Goal: Task Accomplishment & Management: Use online tool/utility

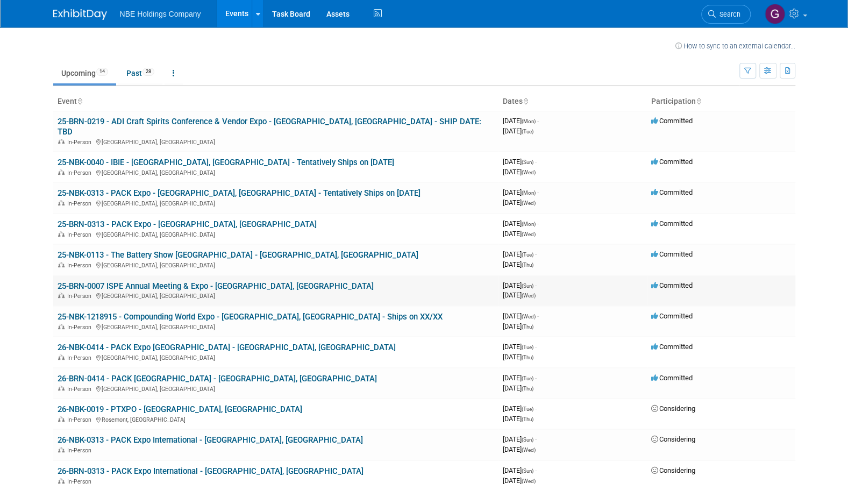
scroll to position [7, 0]
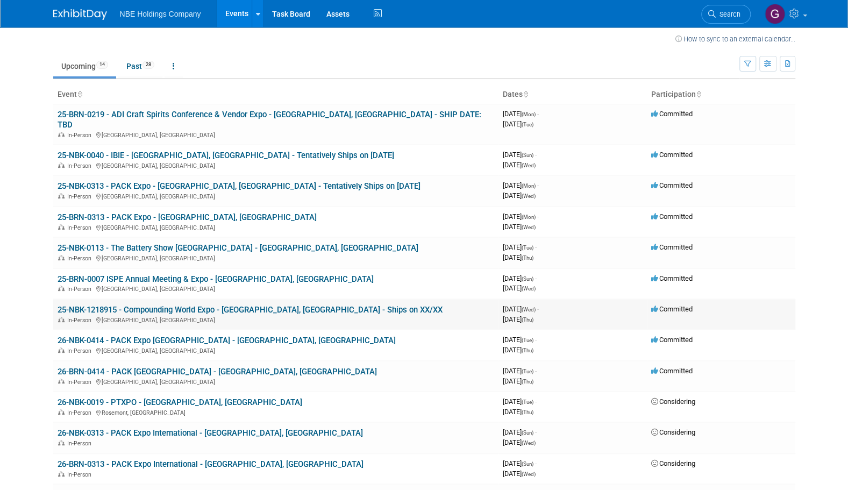
click at [208, 305] on link "25-NBK-1218915 - Compounding World Expo - [GEOGRAPHIC_DATA], [GEOGRAPHIC_DATA] …" at bounding box center [250, 310] width 385 height 10
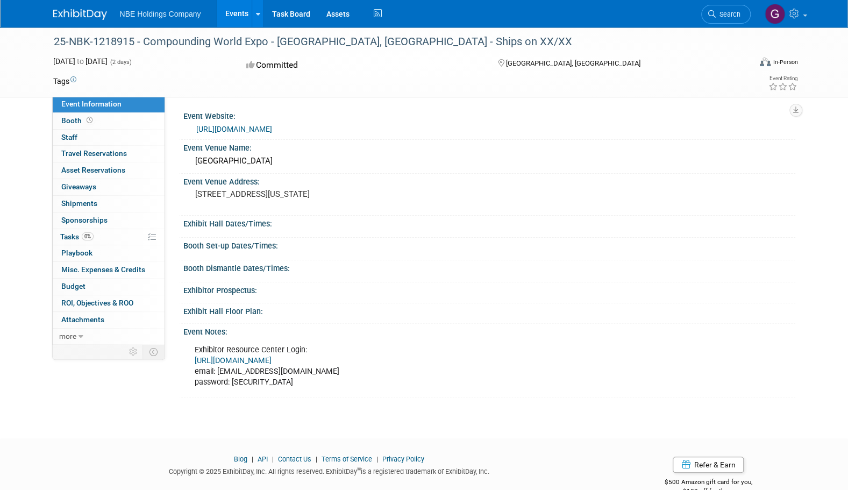
click at [272, 359] on link "[URL][DOMAIN_NAME]" at bounding box center [233, 360] width 77 height 9
drag, startPoint x: 290, startPoint y: 377, endPoint x: 232, endPoint y: 381, distance: 58.2
click at [232, 381] on div "Exhibitor Resource Center Login: https://pweus25.exh.mapyourshow.com/7_0/main/l…" at bounding box center [431, 366] width 489 height 54
copy div "Comp-3xpo-#25"
